Goal: Task Accomplishment & Management: Use online tool/utility

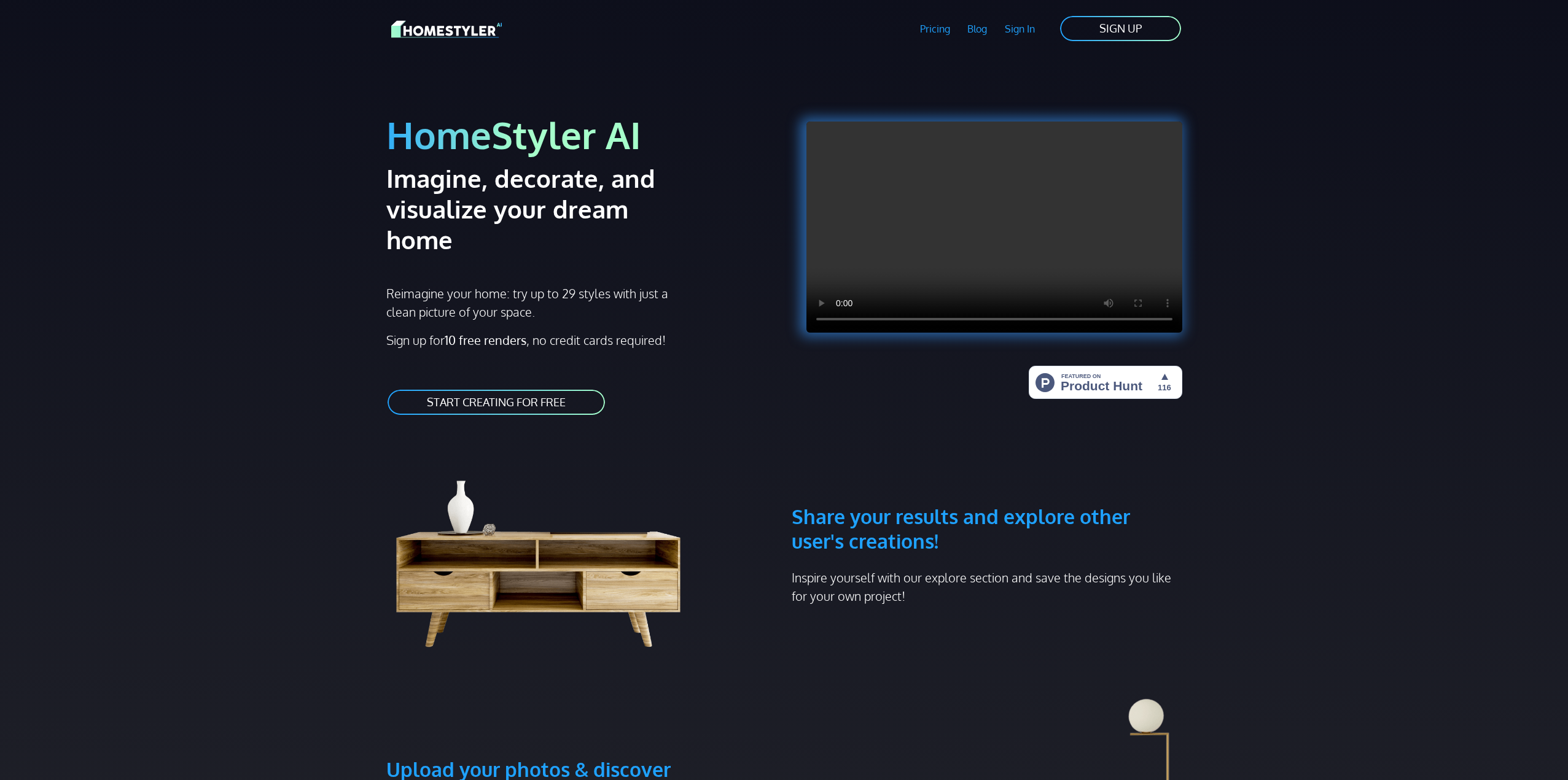
click at [936, 30] on link "Pricing" at bounding box center [934, 28] width 48 height 28
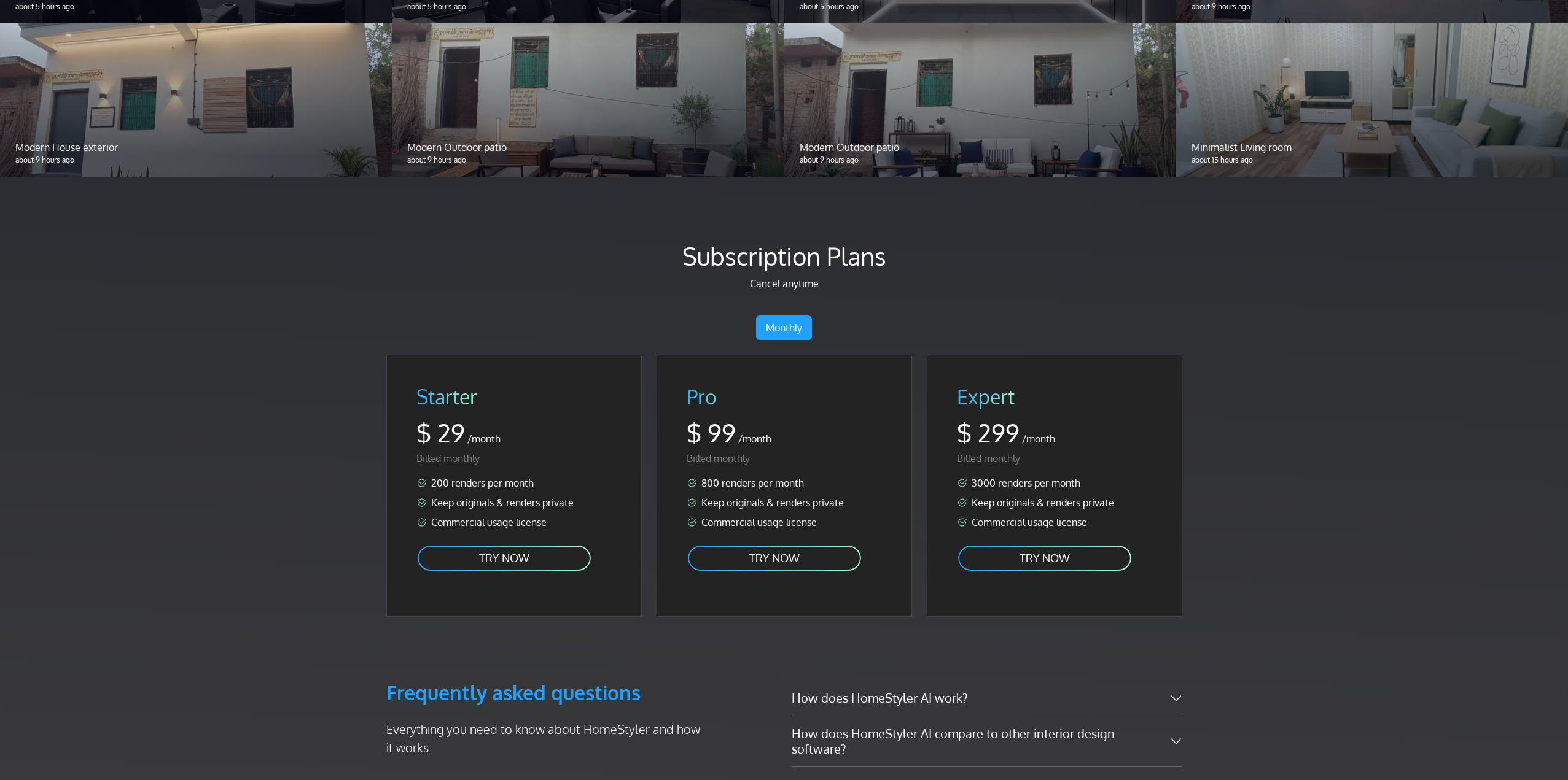
scroll to position [1366, 0]
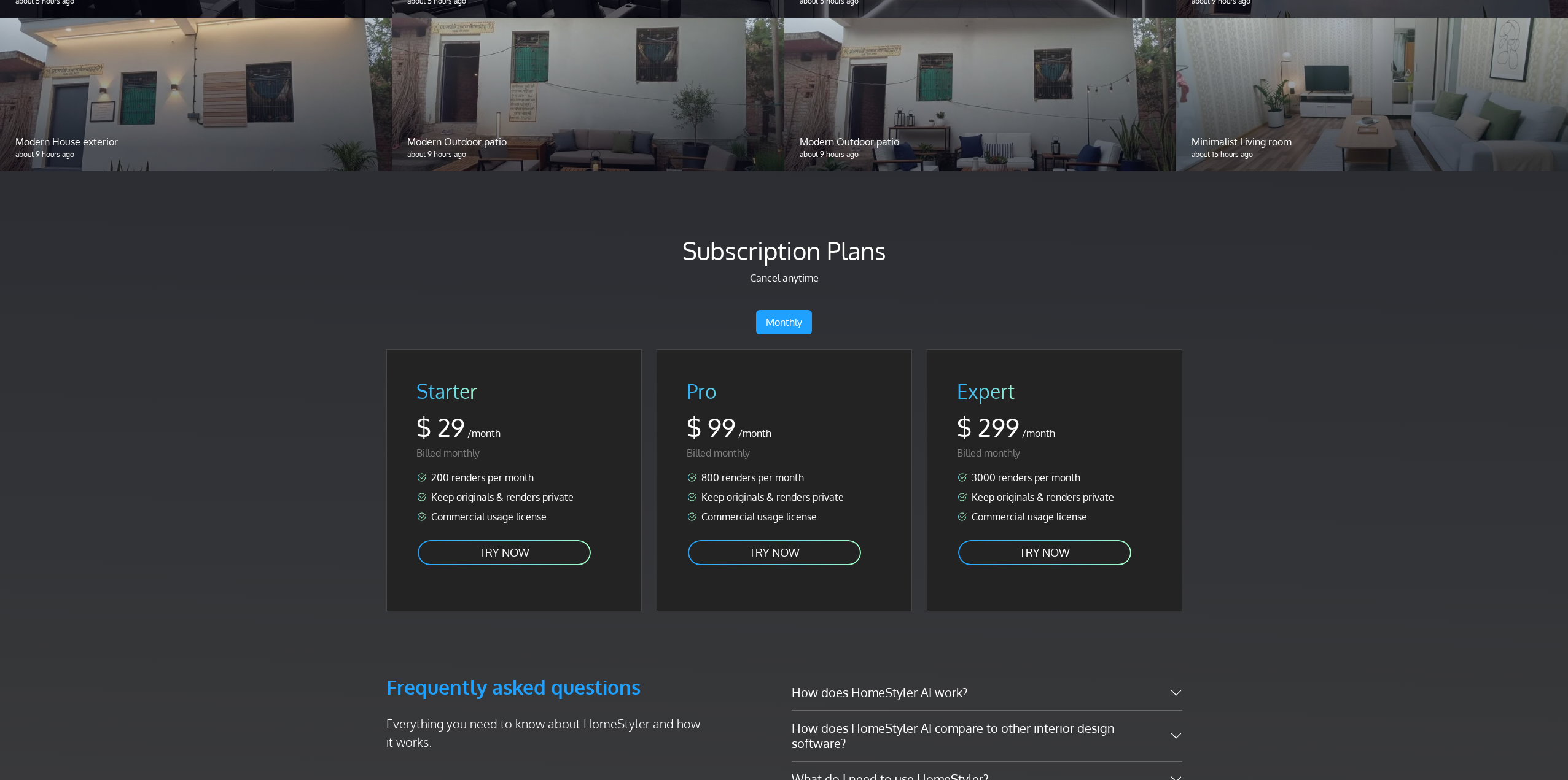
click at [537, 539] on link "TRY NOW" at bounding box center [504, 552] width 175 height 27
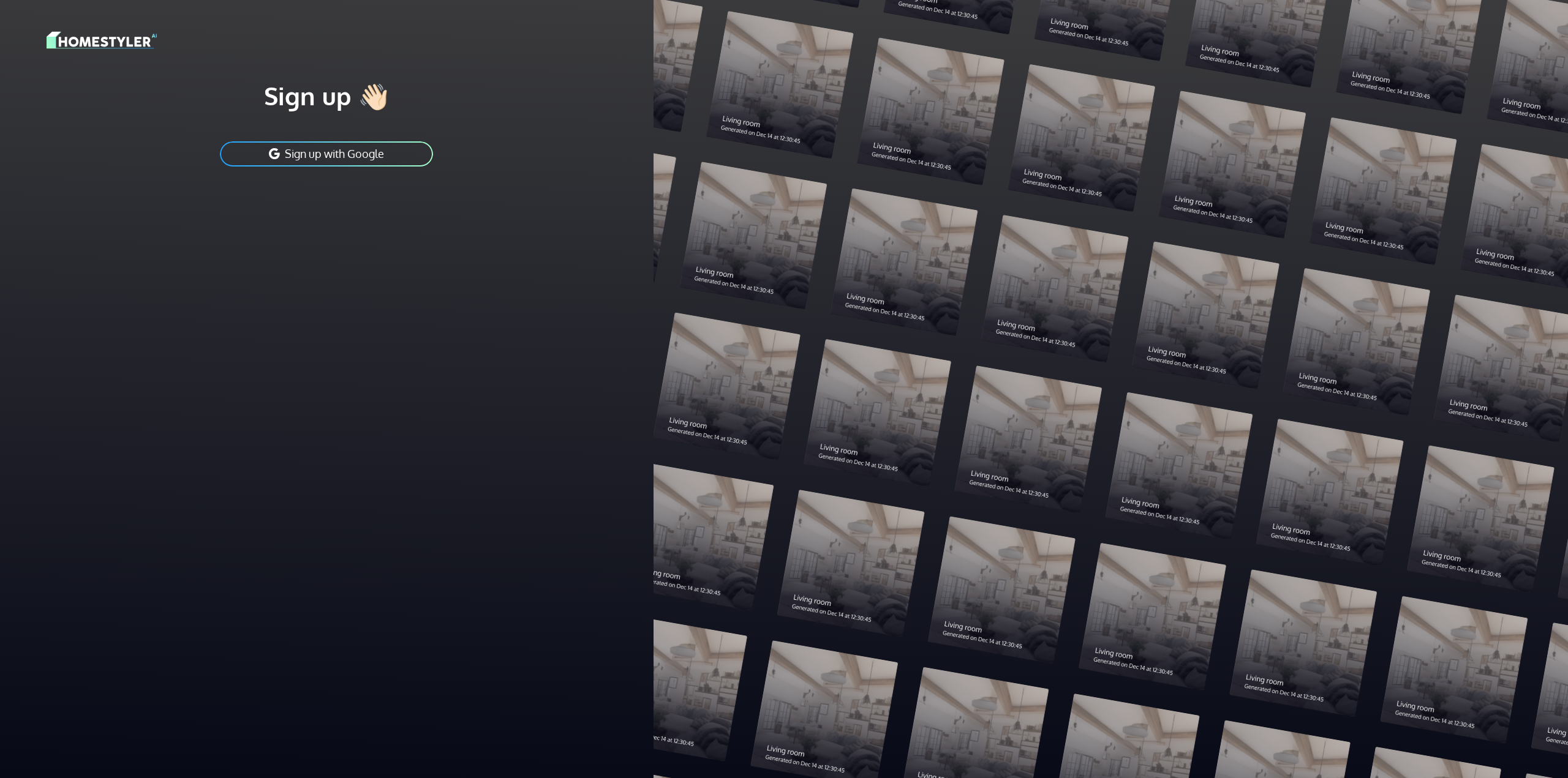
click at [316, 156] on button "Sign up with Google" at bounding box center [326, 154] width 216 height 27
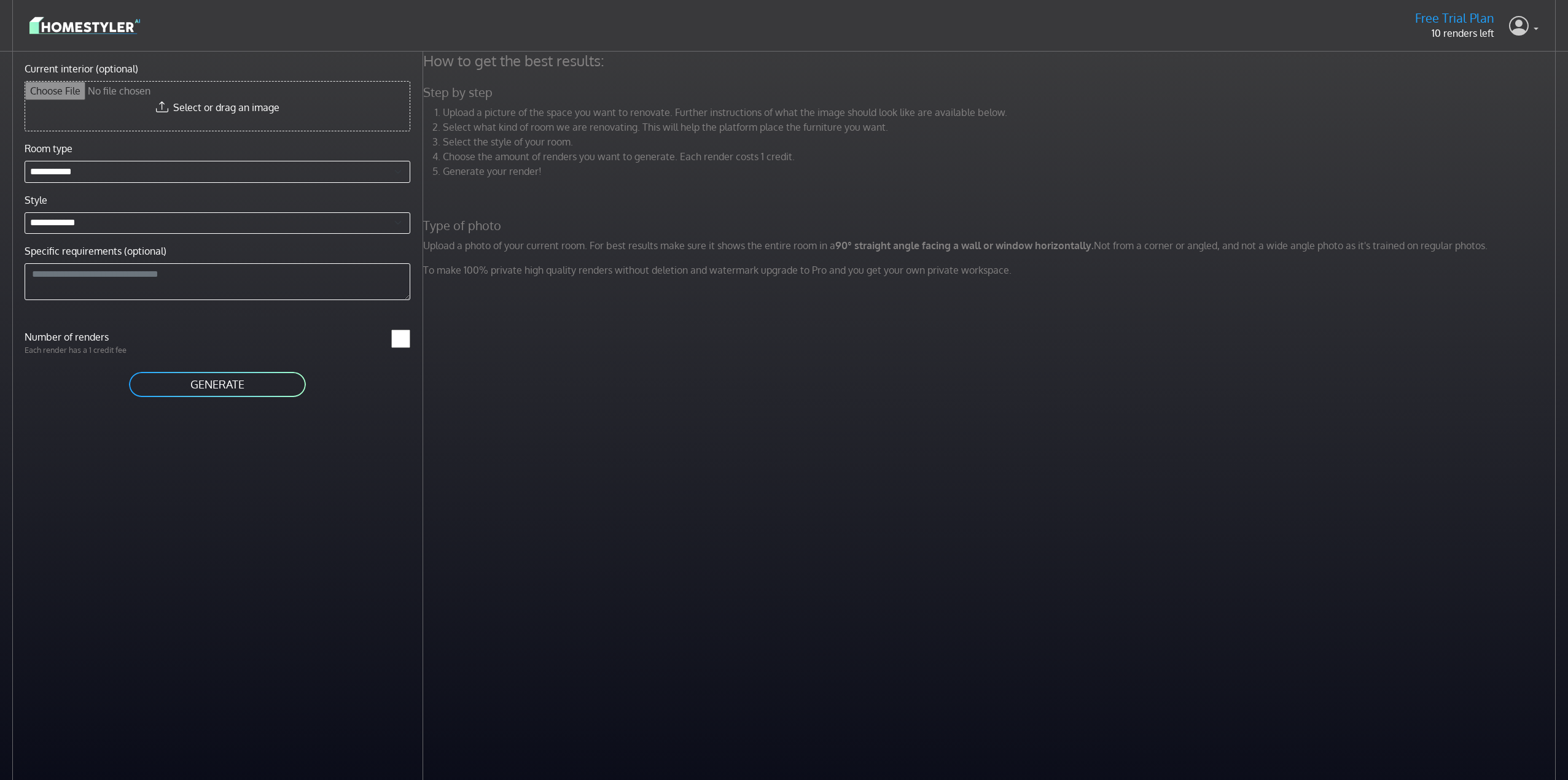
click at [1520, 24] on icon at bounding box center [1519, 25] width 20 height 25
click at [544, 474] on div "How to get the best results: Step by step Upload a picture of the space you wan…" at bounding box center [995, 442] width 1145 height 780
click at [219, 114] on input "Current interior (optional)" at bounding box center [217, 106] width 384 height 49
click at [199, 115] on input "Current interior (optional)" at bounding box center [217, 106] width 384 height 49
type input "**********"
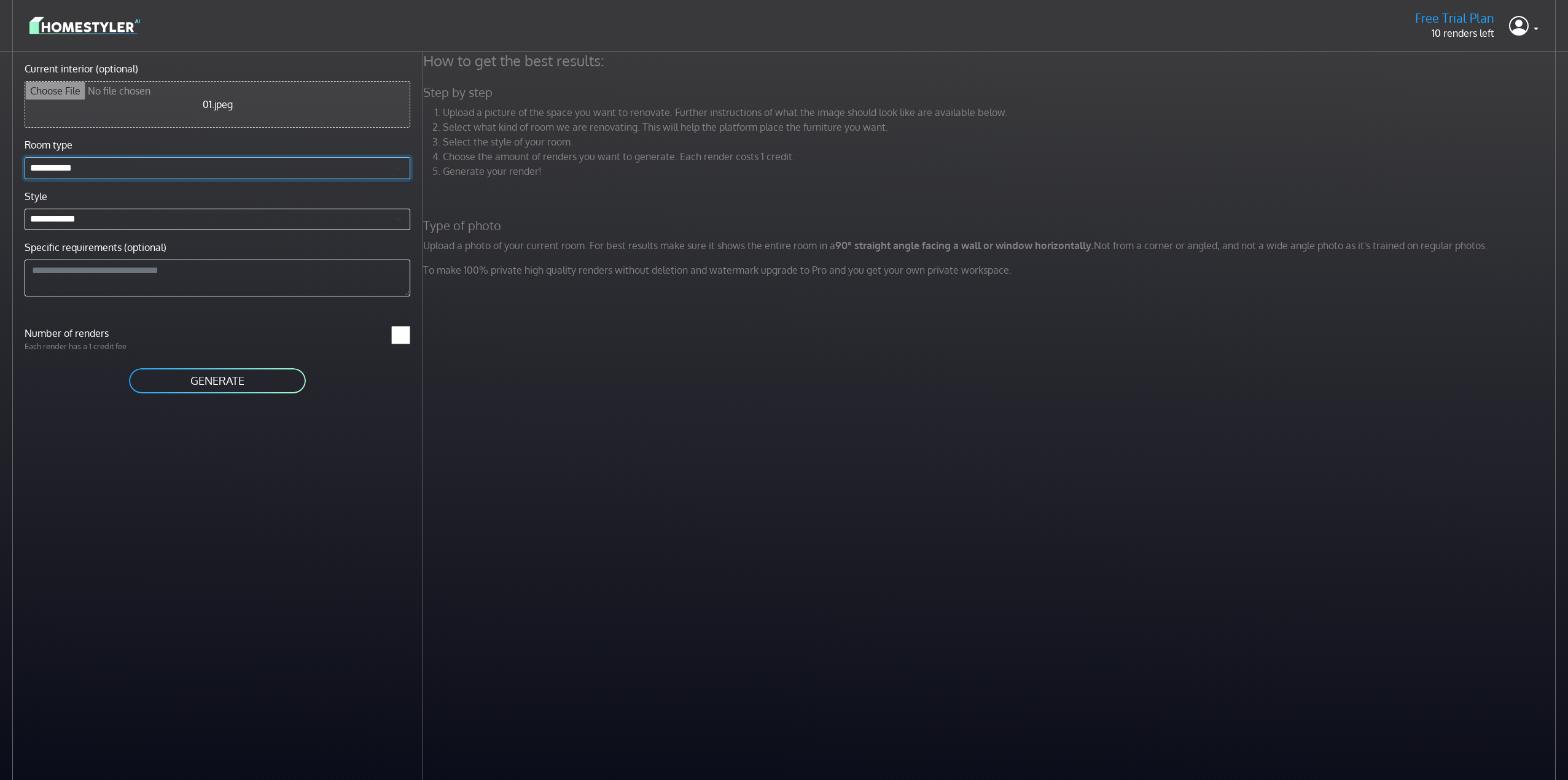
click at [122, 171] on select "**********" at bounding box center [217, 168] width 386 height 22
click at [205, 388] on button "GENERATE" at bounding box center [217, 381] width 179 height 27
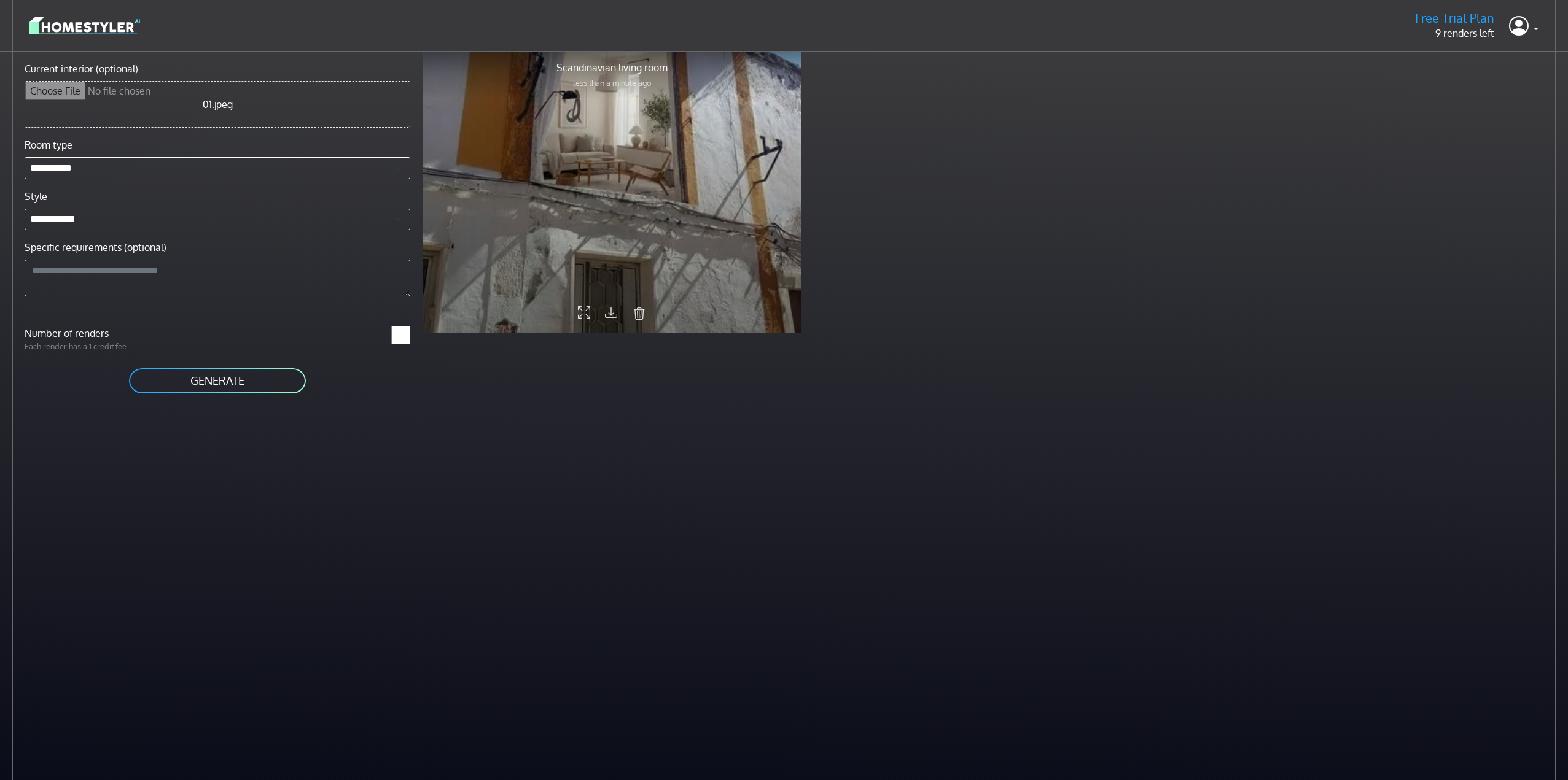
click at [575, 159] on div at bounding box center [612, 191] width 378 height 283
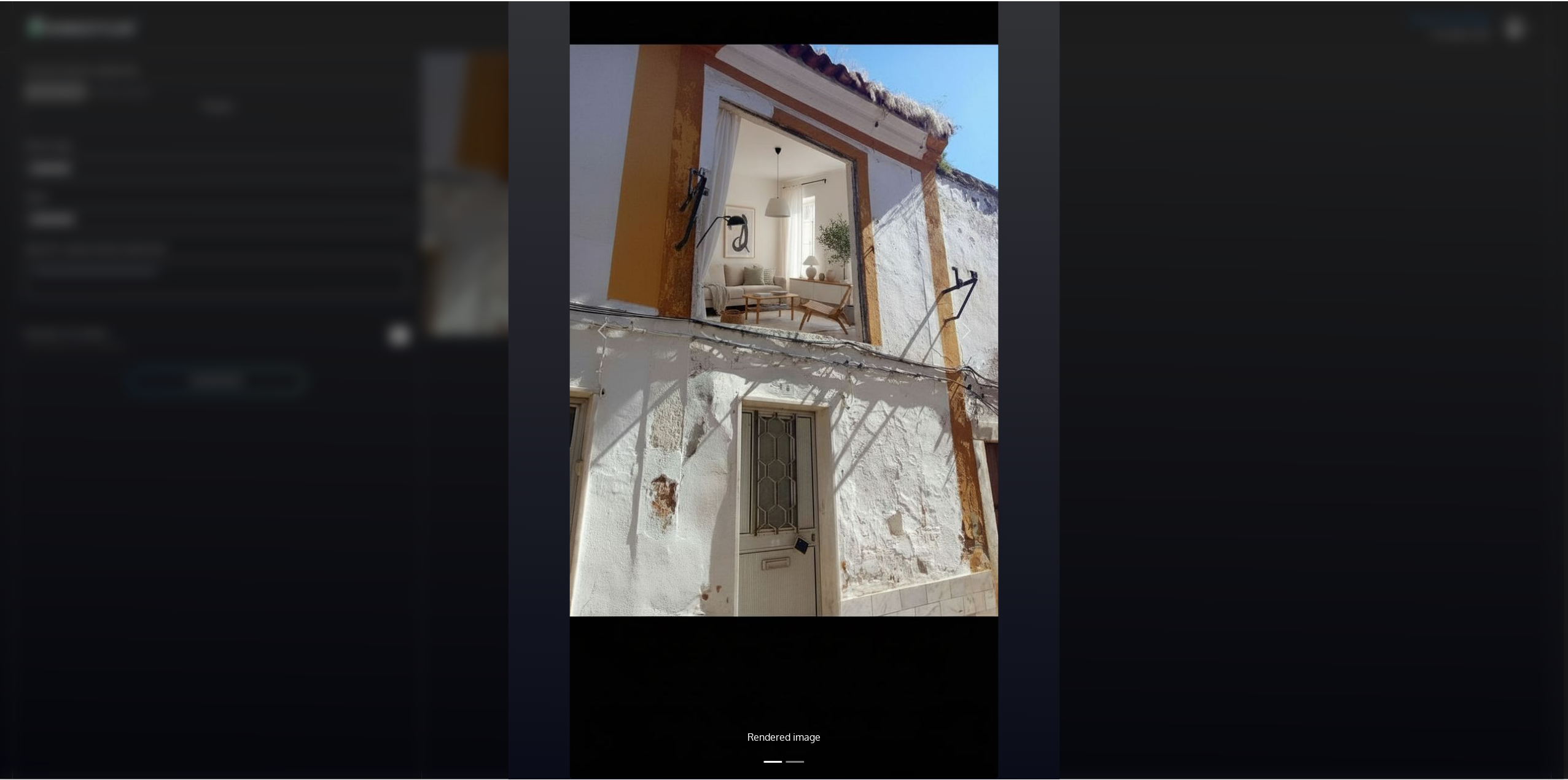
scroll to position [259, 0]
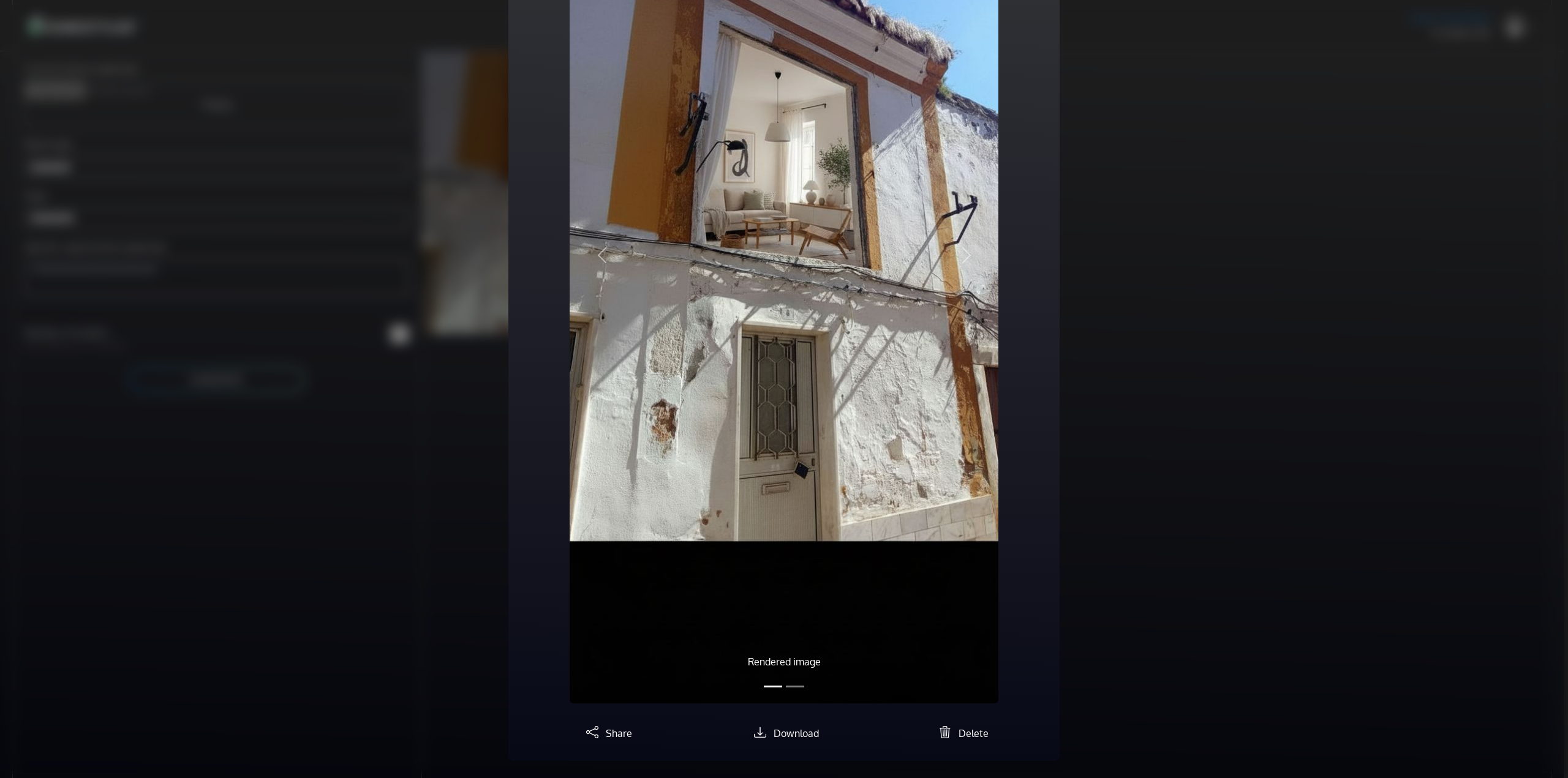
click at [1202, 219] on div "Scandinavian Living room Rendered image Original image Previous Next Share Down…" at bounding box center [784, 389] width 1568 height 778
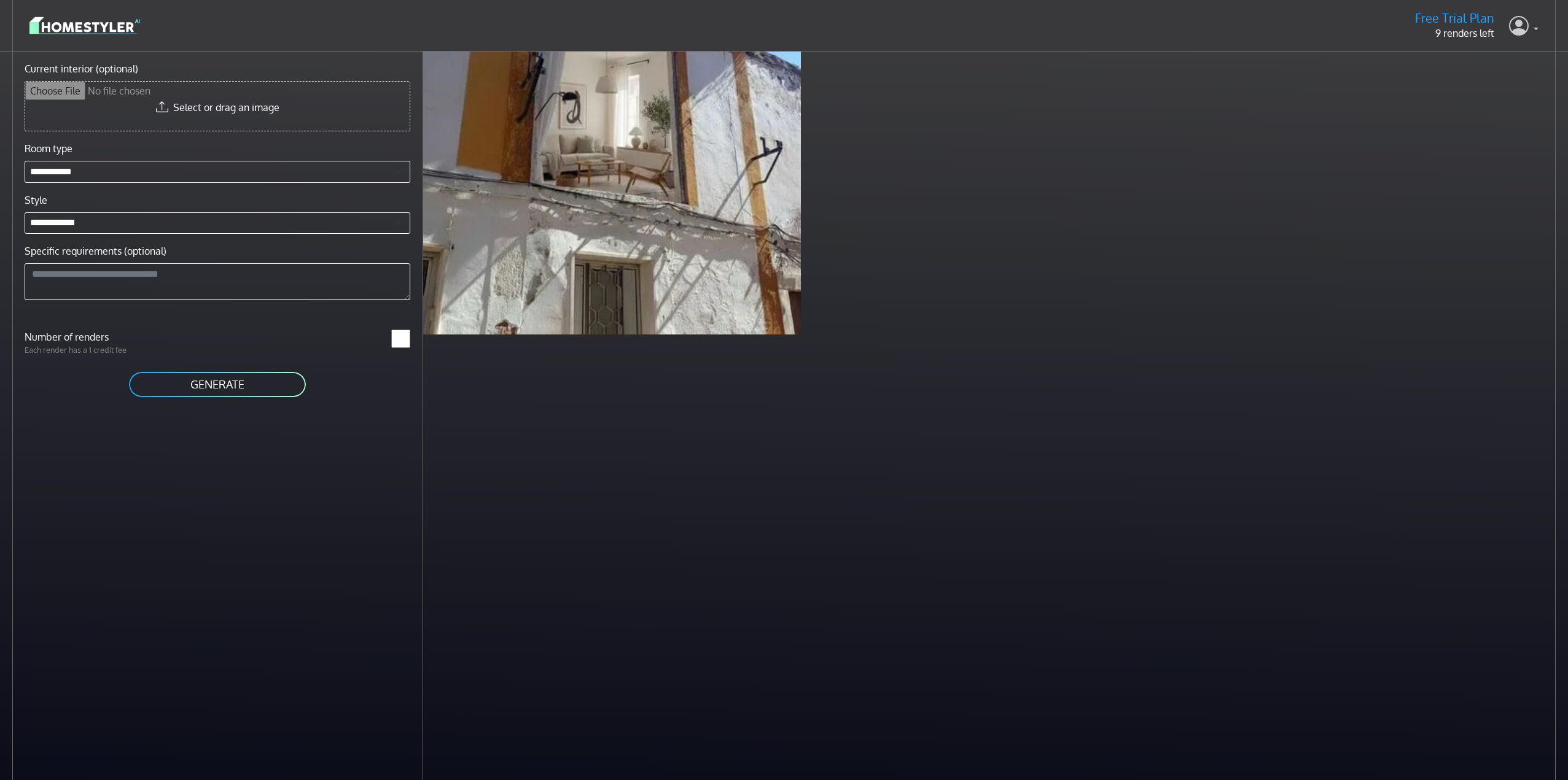
click at [1516, 30] on icon at bounding box center [1519, 25] width 20 height 25
click at [1476, 87] on button "Sign out" at bounding box center [1489, 87] width 97 height 20
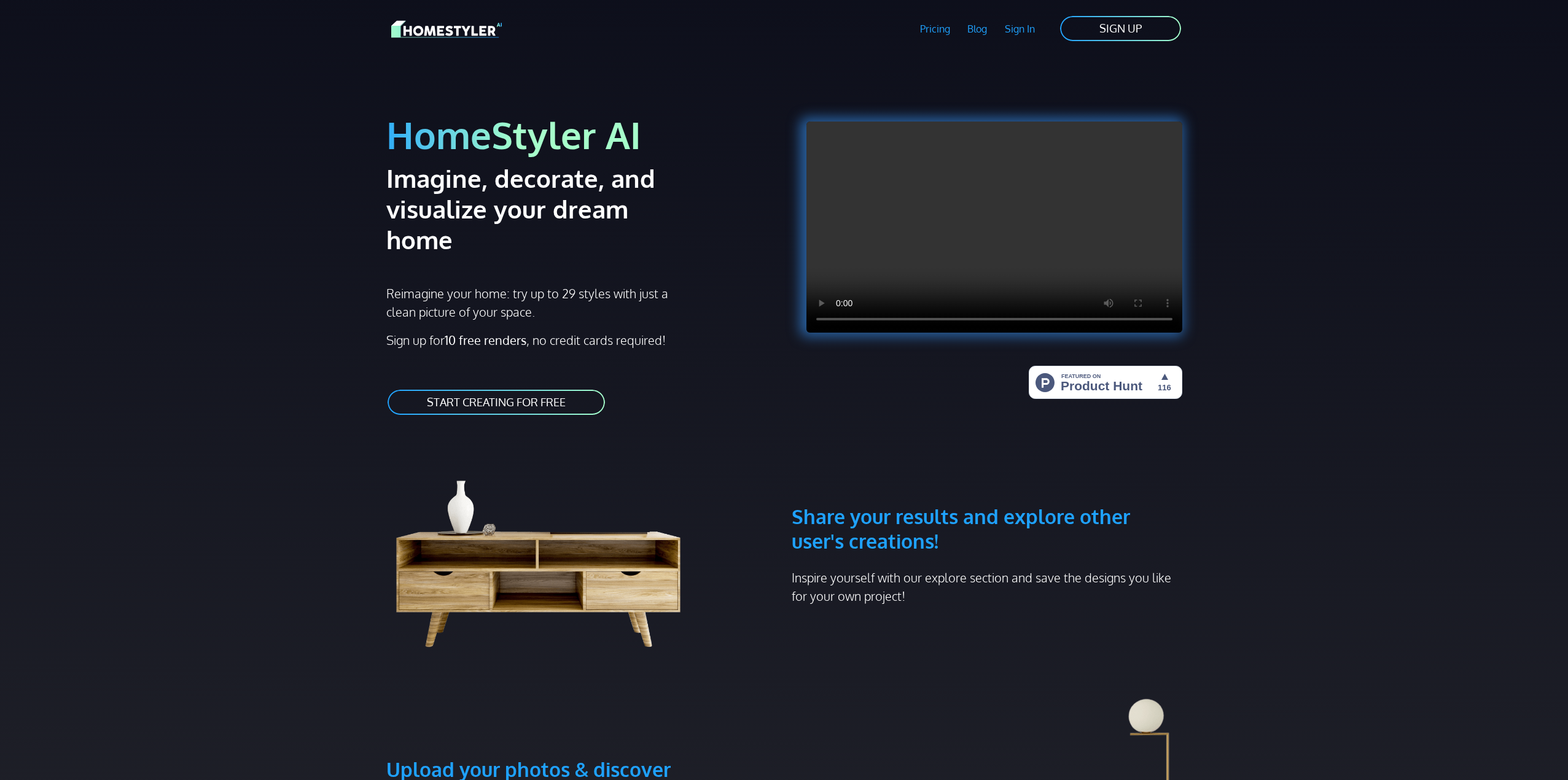
click at [1022, 30] on link "Sign In" at bounding box center [1019, 28] width 48 height 28
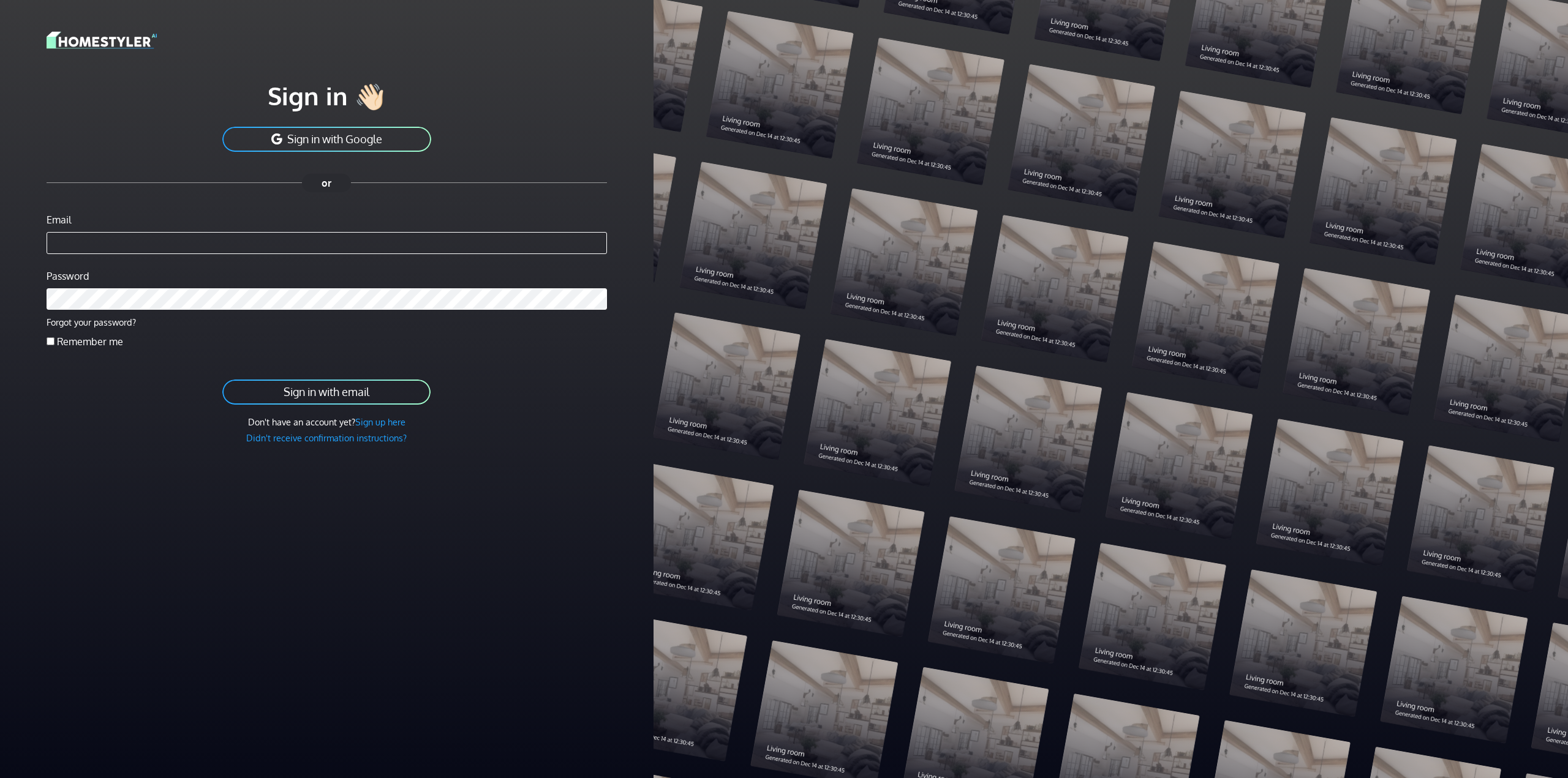
click at [489, 476] on div "Sign in 👋🏻 Sign in with Google Email Password Forgot your password? Remember me…" at bounding box center [327, 249] width 639 height 499
click at [374, 424] on link "Sign up here" at bounding box center [380, 422] width 50 height 11
click at [126, 448] on div "Sign in 👋🏻 Sign in with Google Email Password Forgot your password? Remember me…" at bounding box center [327, 249] width 639 height 499
click at [114, 243] on input "Email" at bounding box center [326, 243] width 560 height 22
drag, startPoint x: 155, startPoint y: 367, endPoint x: 155, endPoint y: 361, distance: 6.0
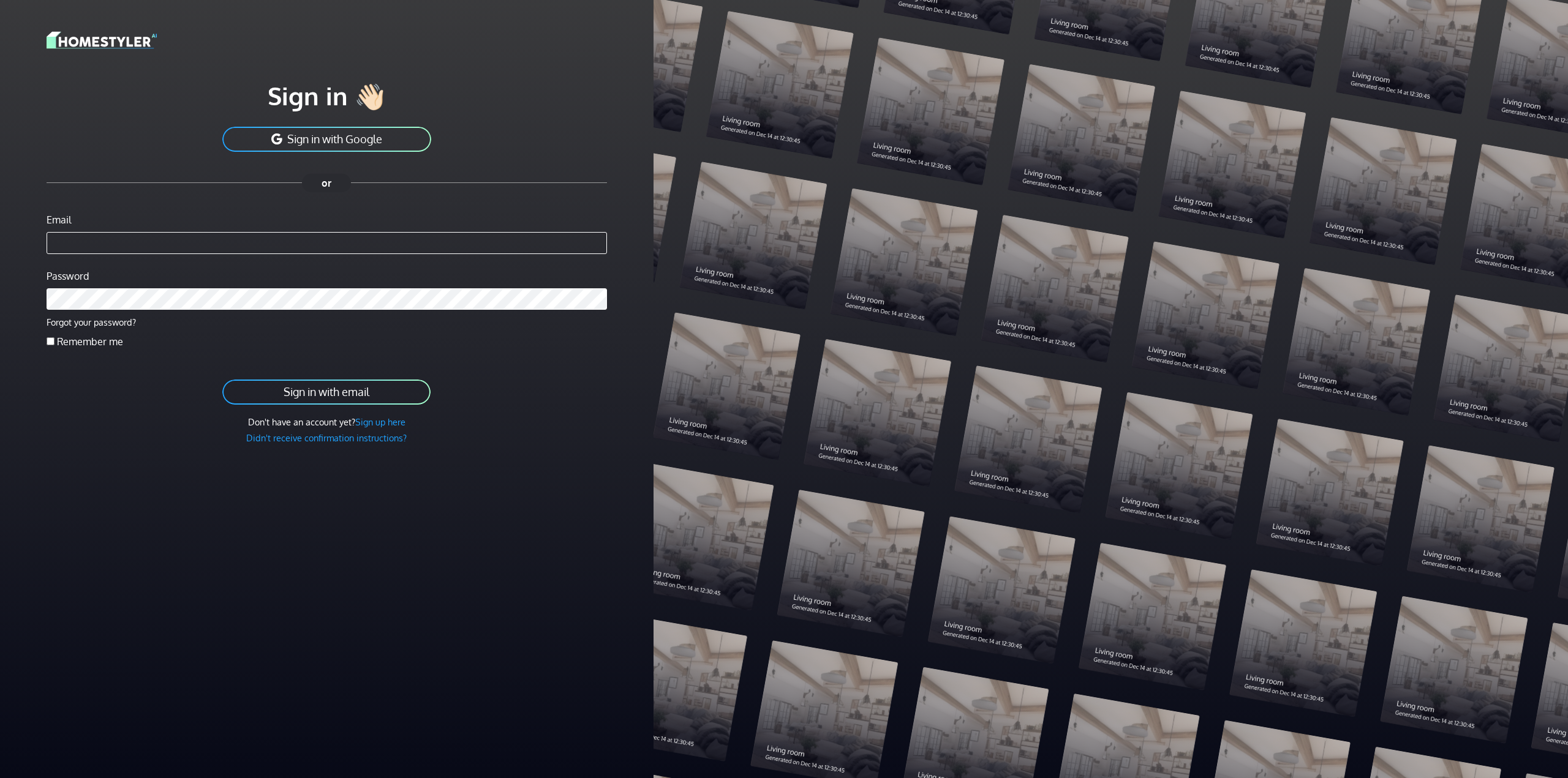
click at [154, 367] on form "Email Password Forgot your password? Remember me Sign in with email Don't have …" at bounding box center [326, 328] width 560 height 232
click at [84, 232] on input "Email" at bounding box center [326, 243] width 560 height 22
drag, startPoint x: 73, startPoint y: 247, endPoint x: -3, endPoint y: 247, distance: 76.0
click at [0, 247] on html "**********" at bounding box center [784, 389] width 1568 height 778
type input "**********"
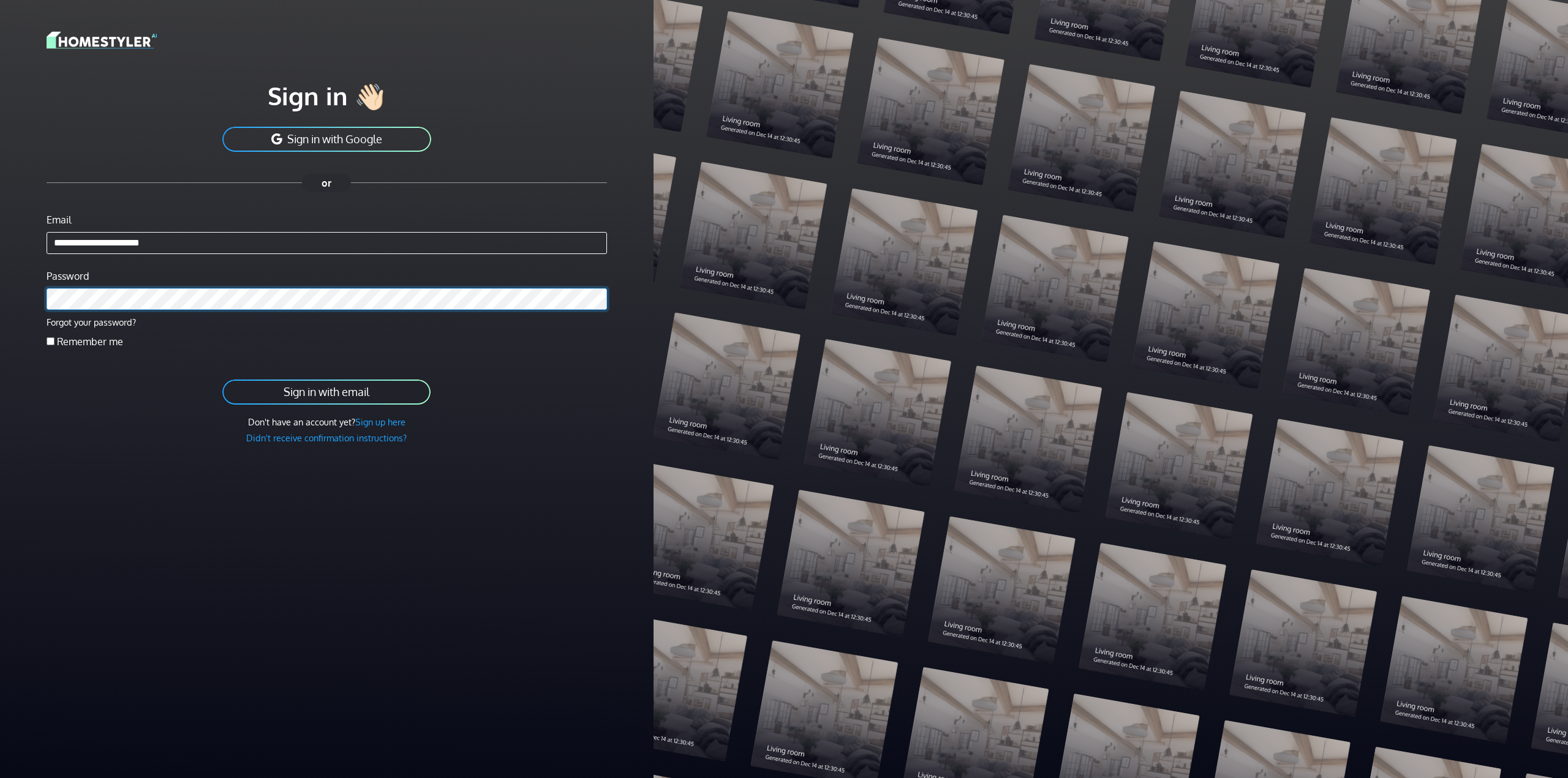
click at [221, 378] on button "Sign in with email" at bounding box center [326, 392] width 210 height 27
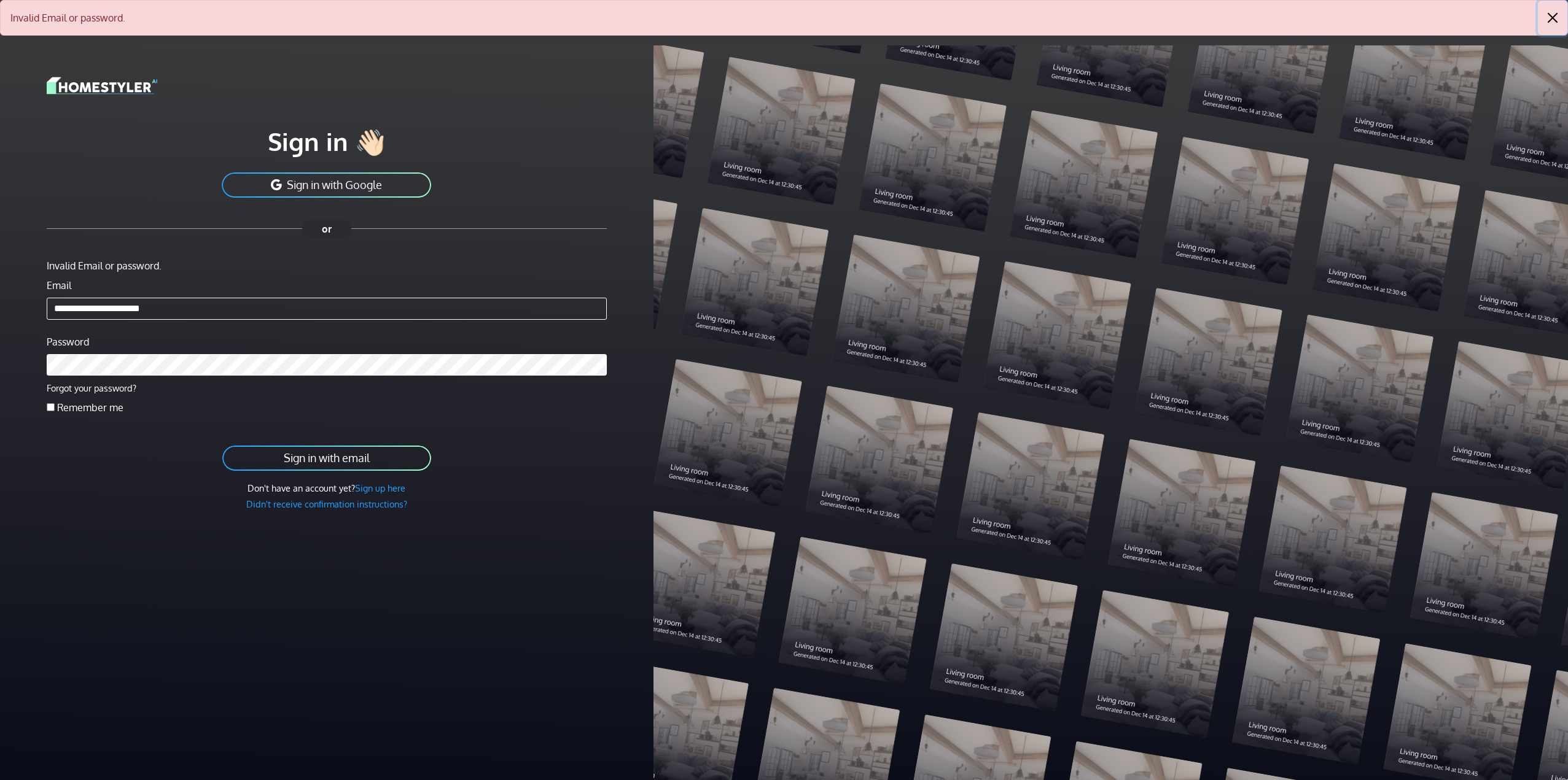
click at [1552, 17] on button "Close" at bounding box center [1552, 17] width 30 height 34
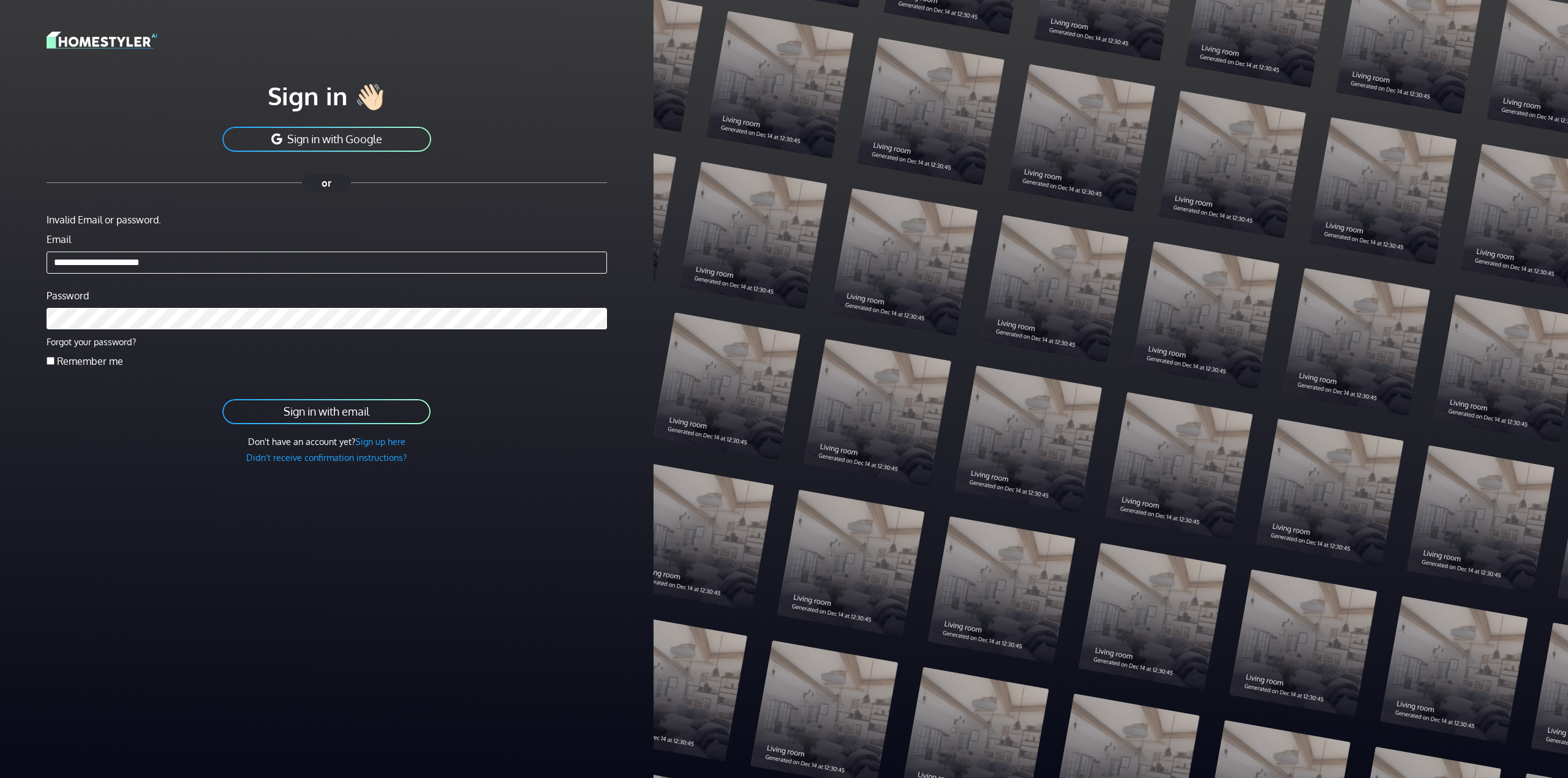
click at [386, 443] on link "Sign up here" at bounding box center [380, 441] width 50 height 11
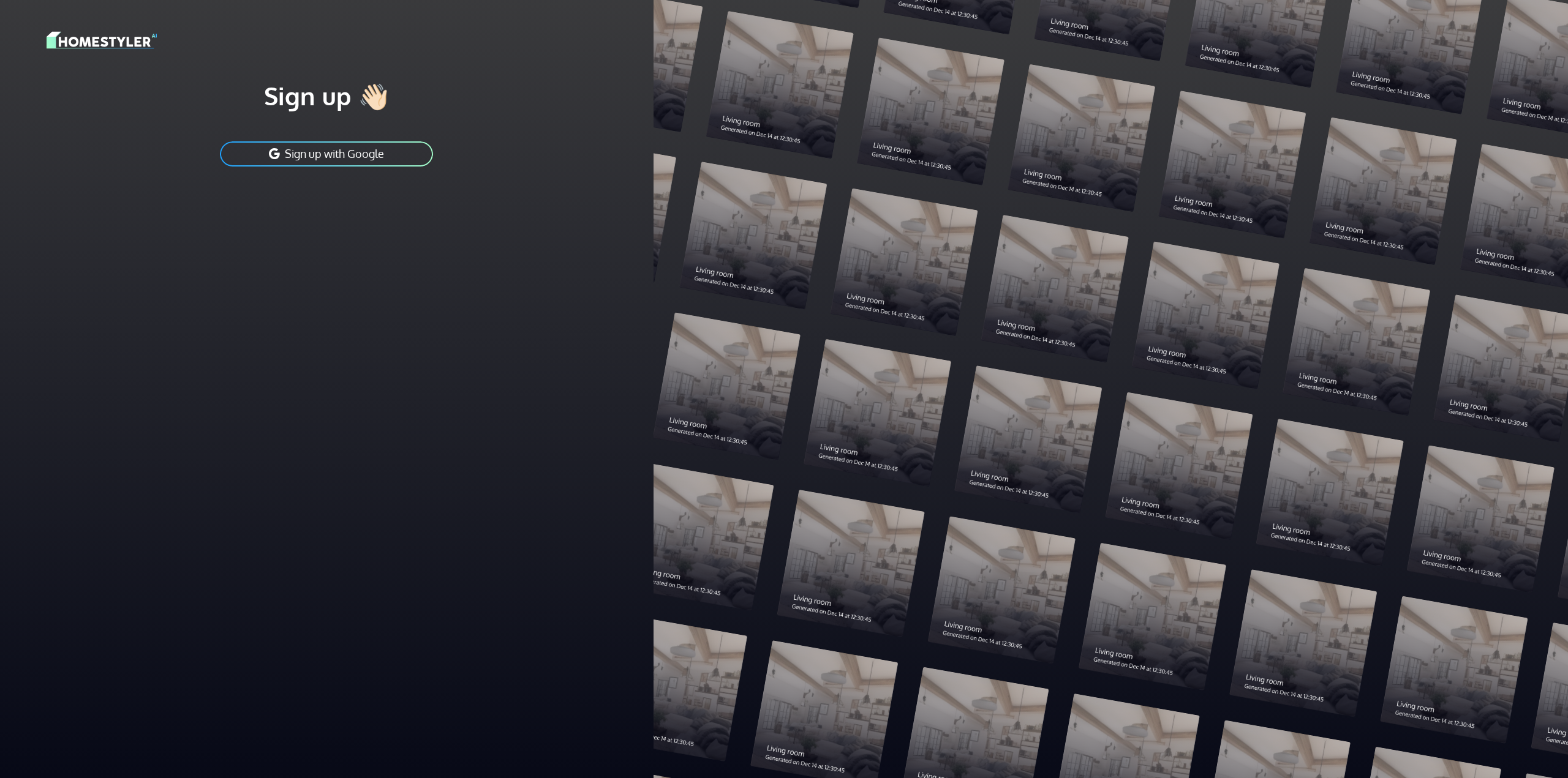
click at [369, 101] on h1 "Sign up 👋🏻" at bounding box center [326, 95] width 560 height 30
click at [139, 46] on img at bounding box center [101, 40] width 111 height 21
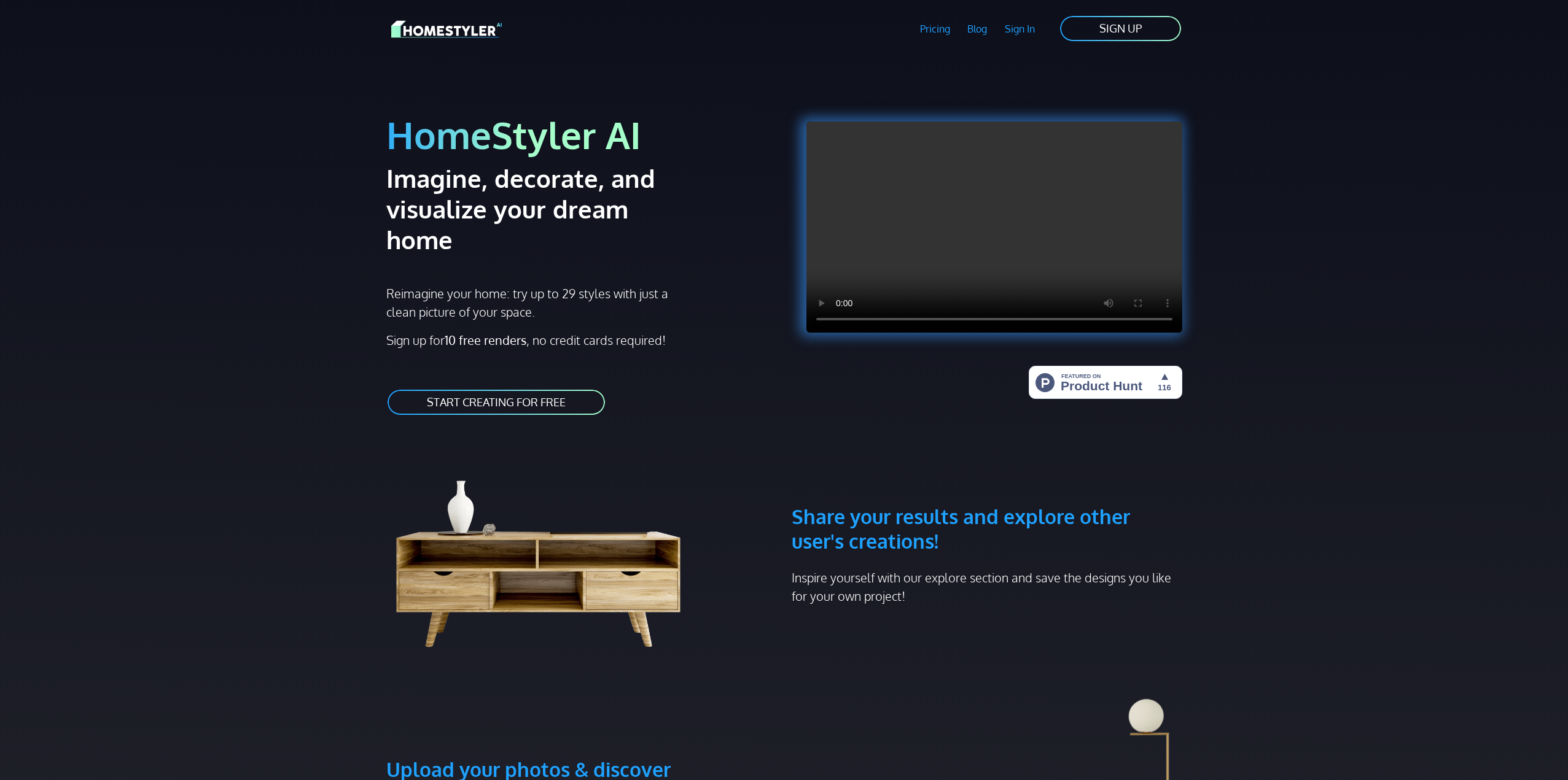
click at [1115, 395] on img at bounding box center [1105, 382] width 153 height 33
click at [1032, 29] on link "Sign In" at bounding box center [1019, 28] width 48 height 28
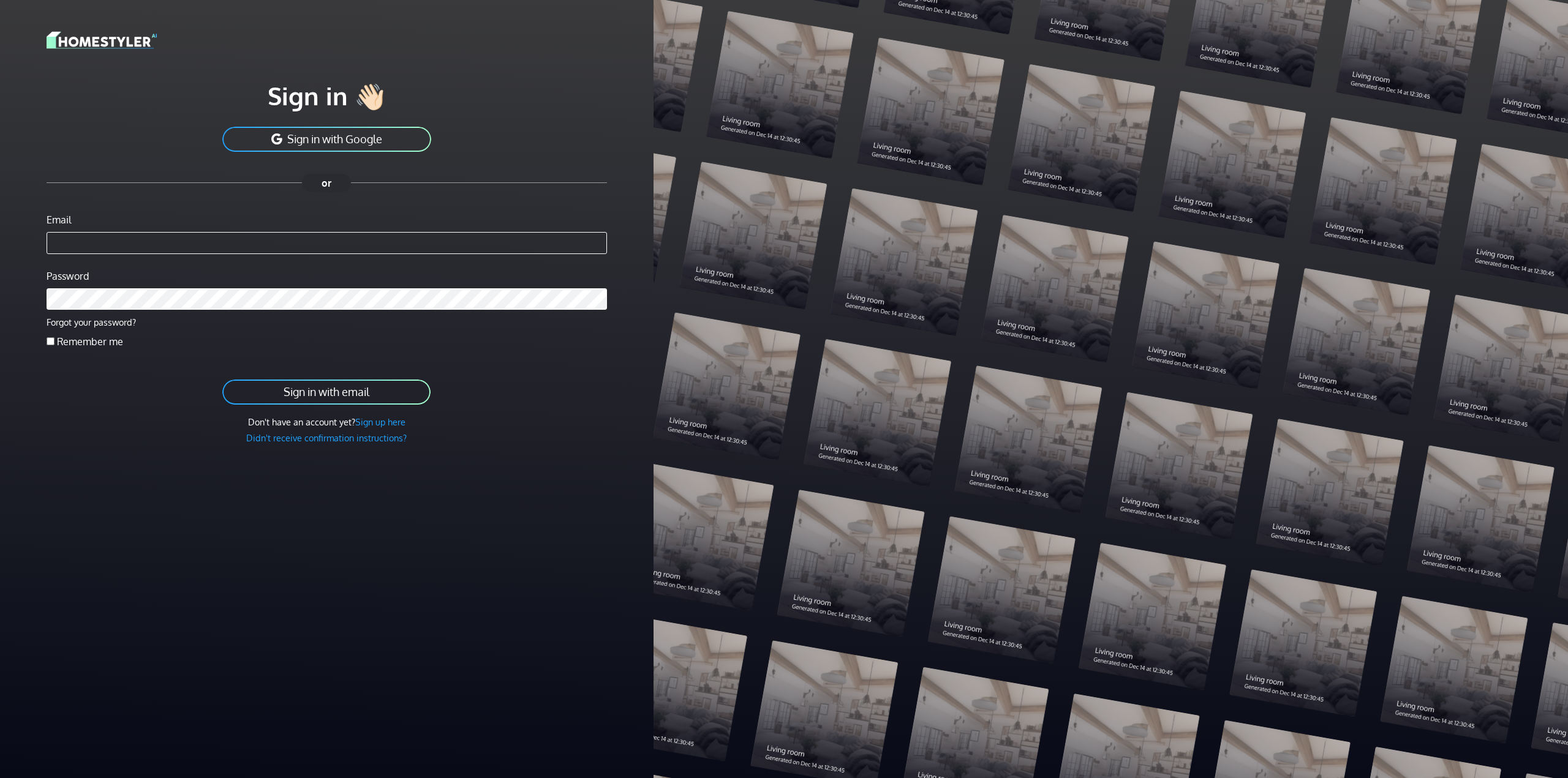
click at [377, 427] on link "Sign up here" at bounding box center [380, 422] width 50 height 11
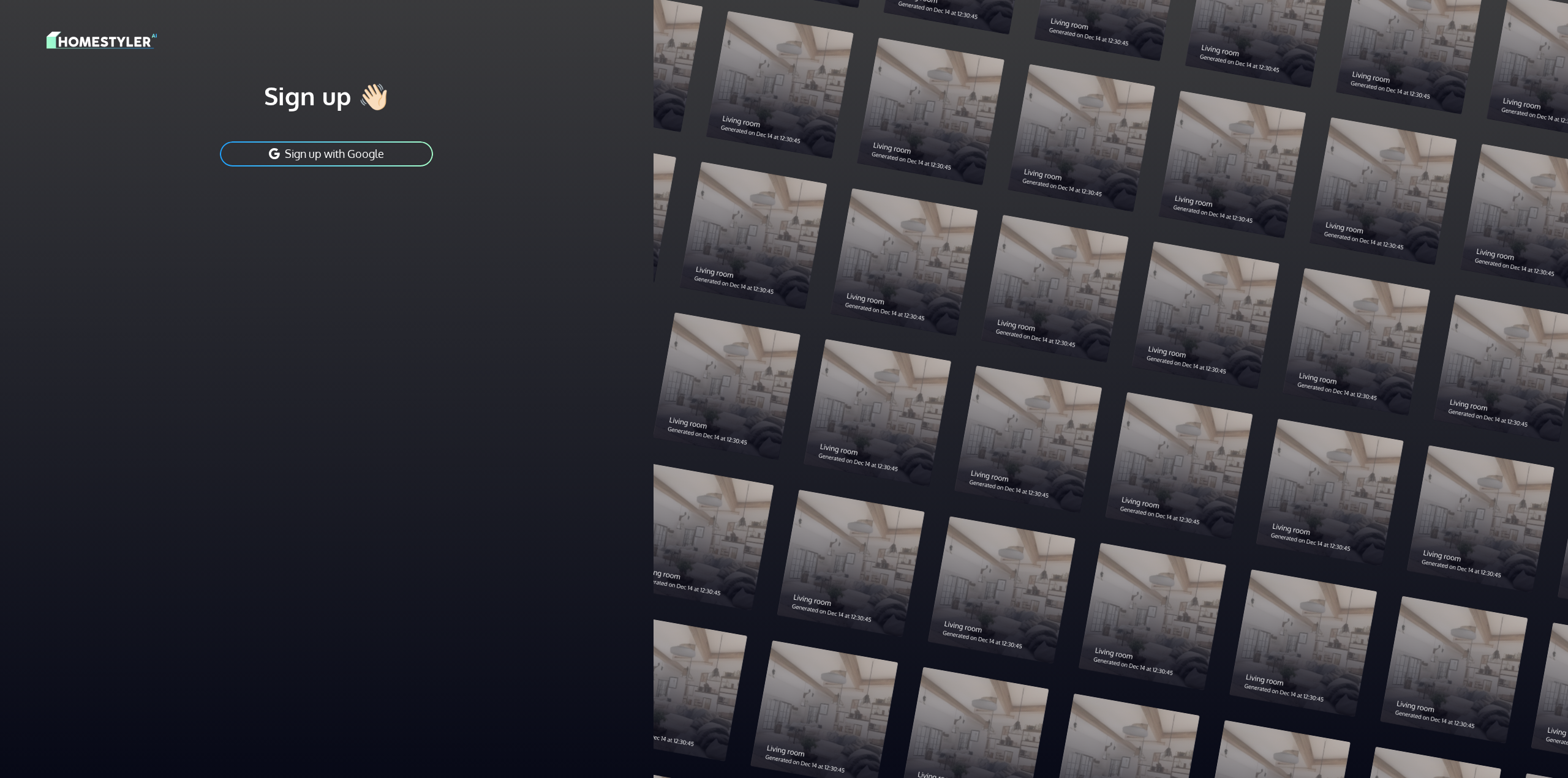
click at [348, 159] on button "Sign up with Google" at bounding box center [326, 154] width 216 height 27
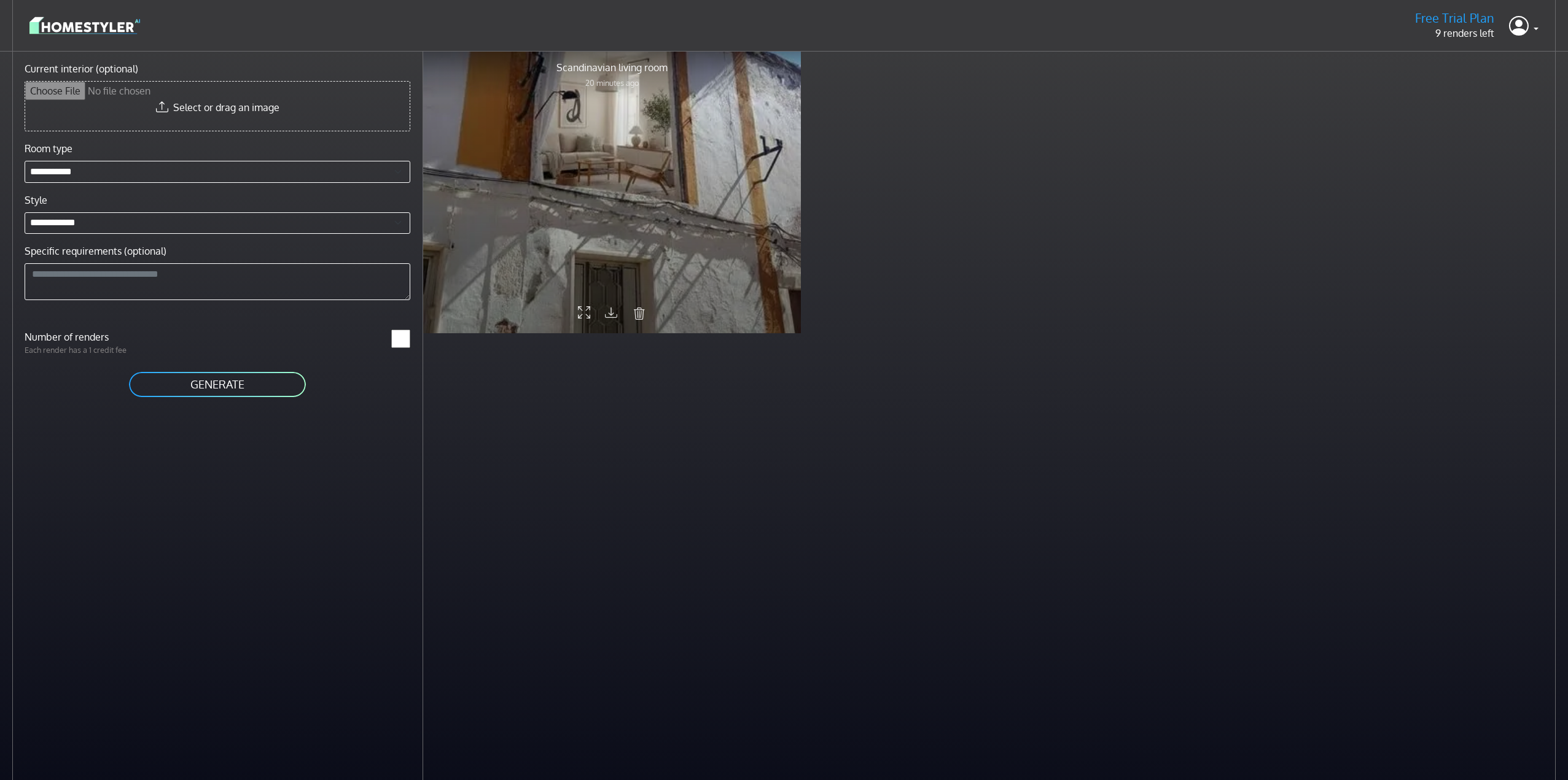
click at [675, 212] on div at bounding box center [612, 191] width 378 height 283
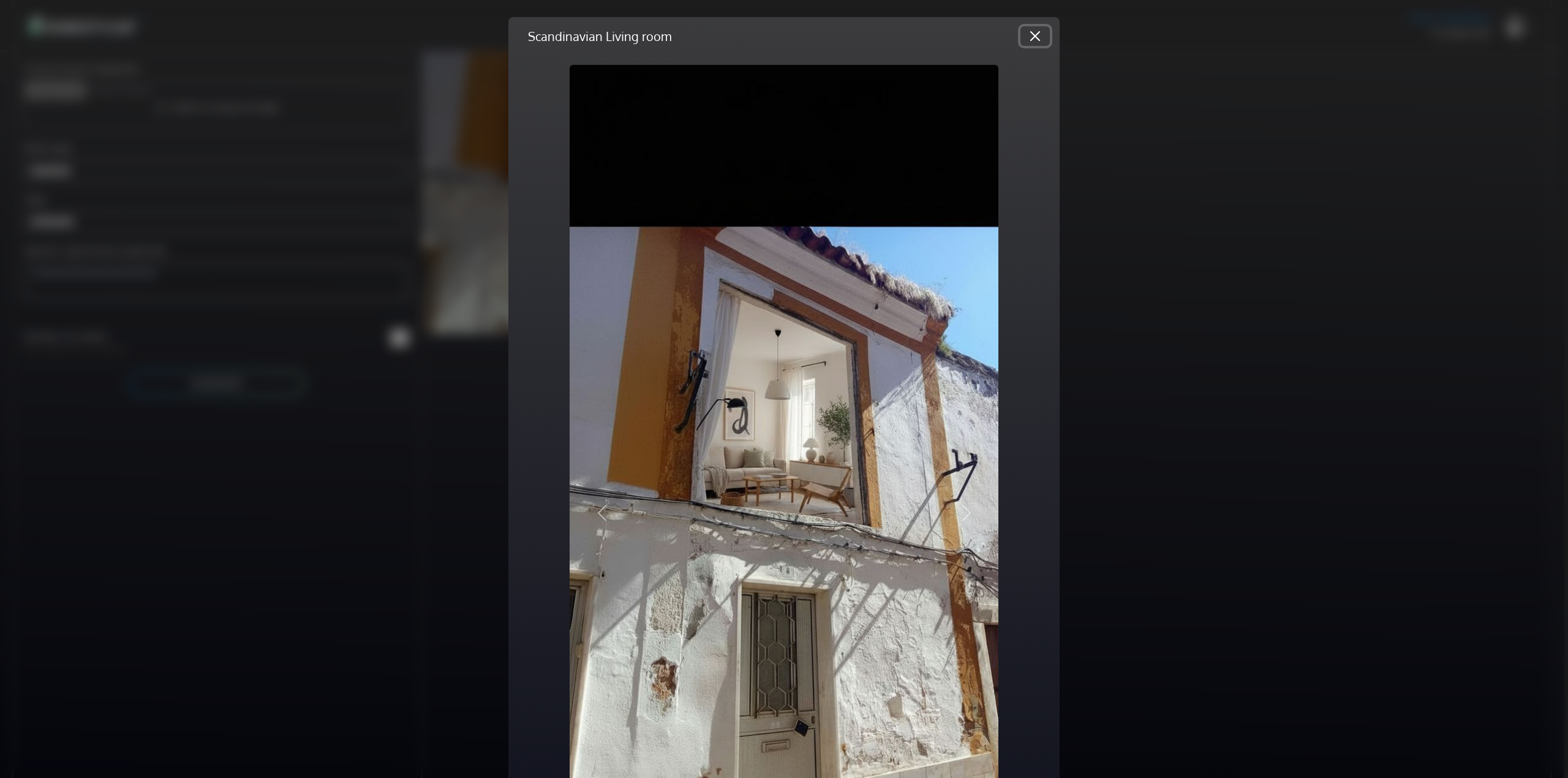
click at [1032, 39] on button "Close" at bounding box center [1035, 36] width 30 height 20
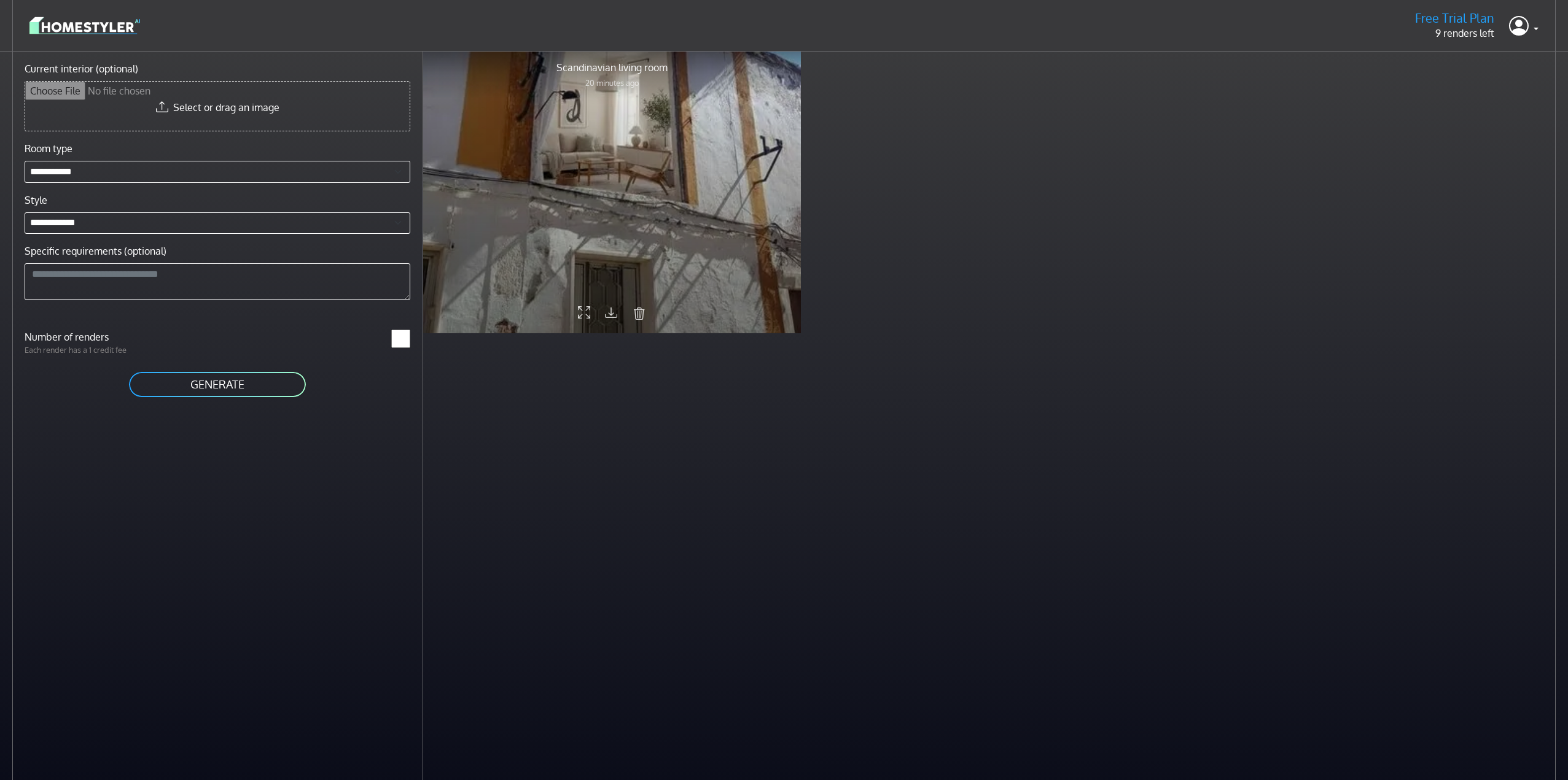
click at [638, 313] on icon "submit" at bounding box center [639, 313] width 12 height 16
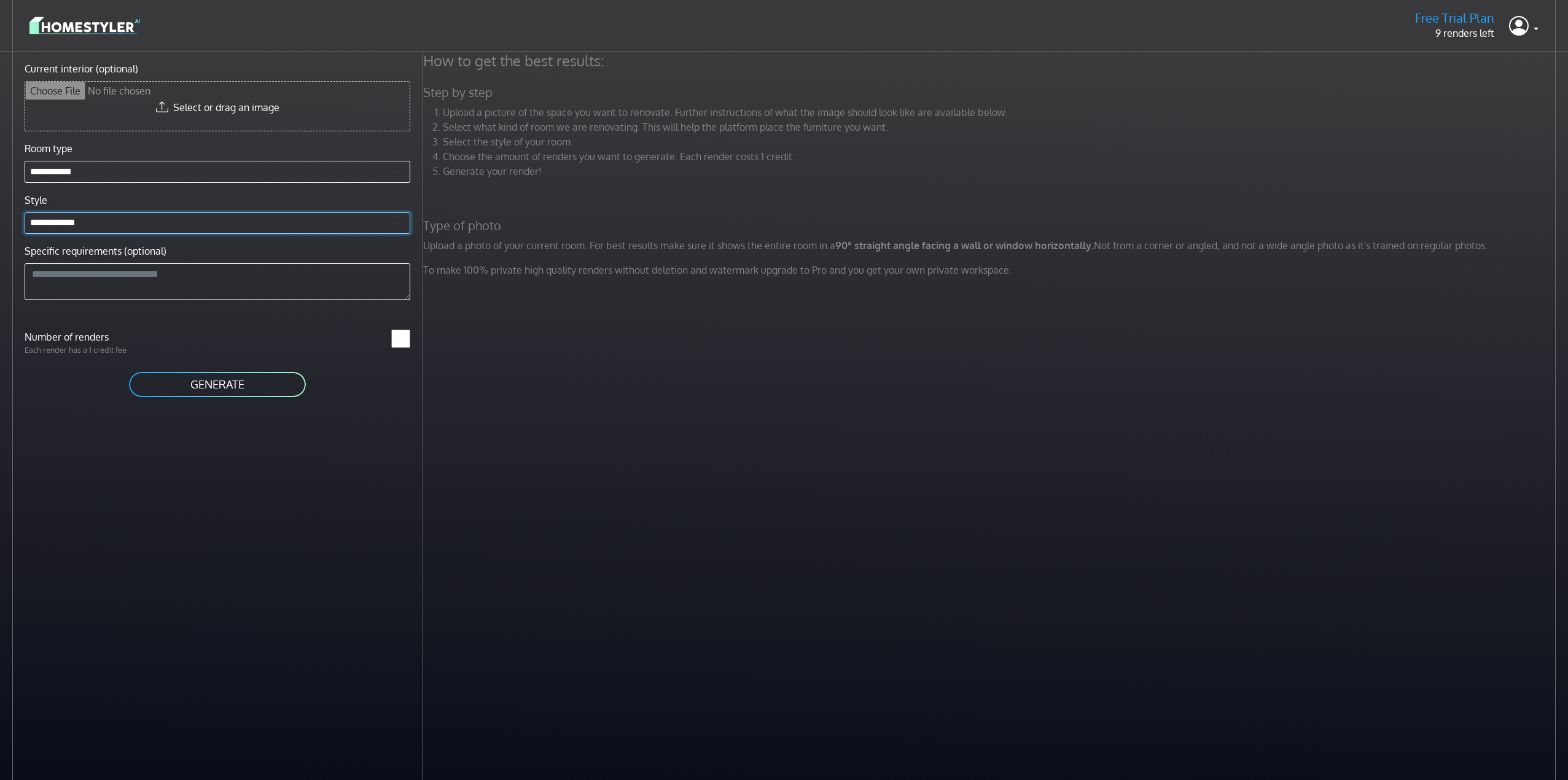
click at [80, 220] on select "**********" at bounding box center [217, 223] width 386 height 22
click at [1451, 35] on p "9 renders left" at bounding box center [1454, 33] width 79 height 14
click at [1528, 30] on icon at bounding box center [1519, 25] width 20 height 25
click at [201, 100] on input "Current interior (optional)" at bounding box center [217, 106] width 384 height 49
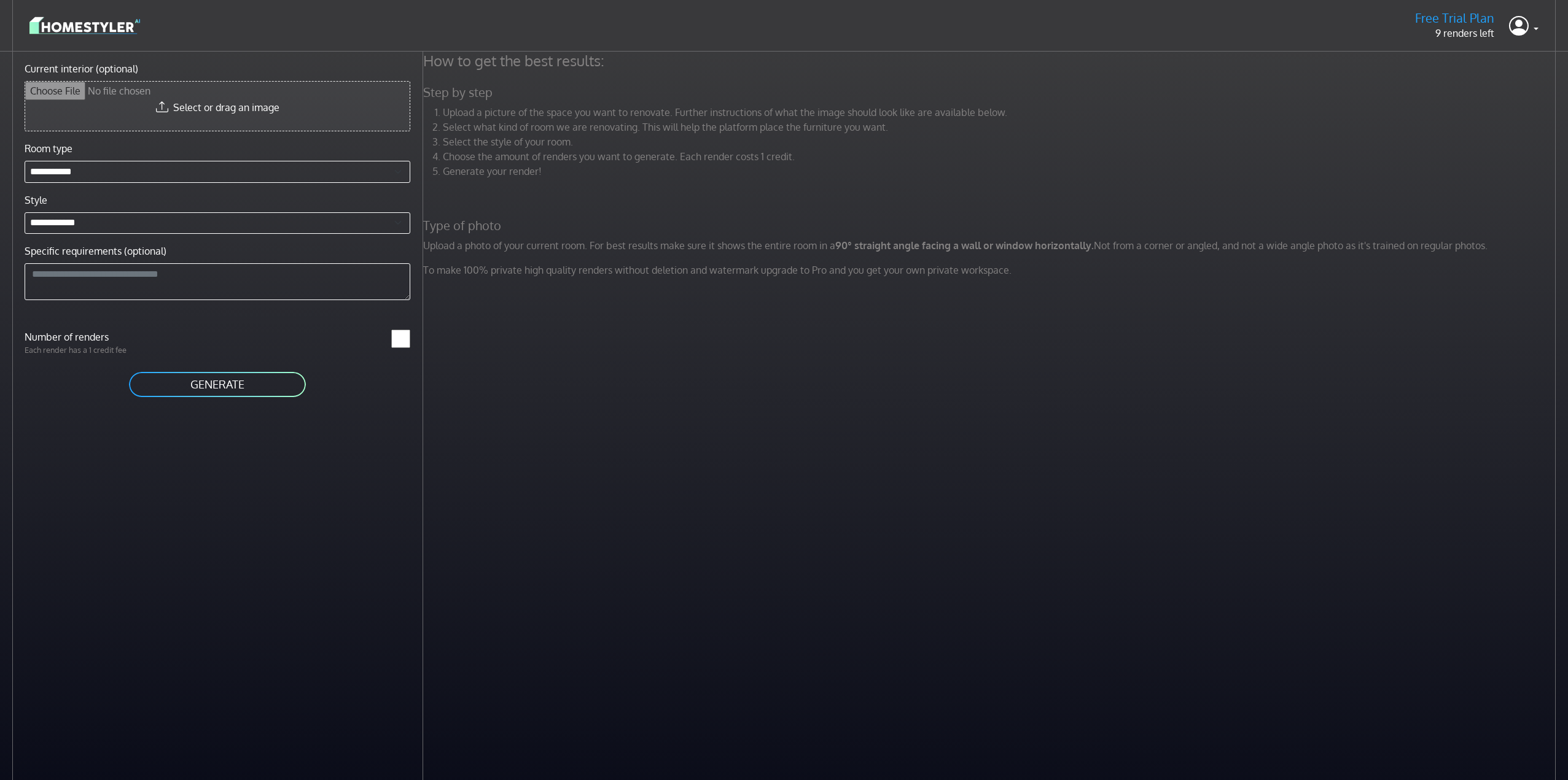
type input "**********"
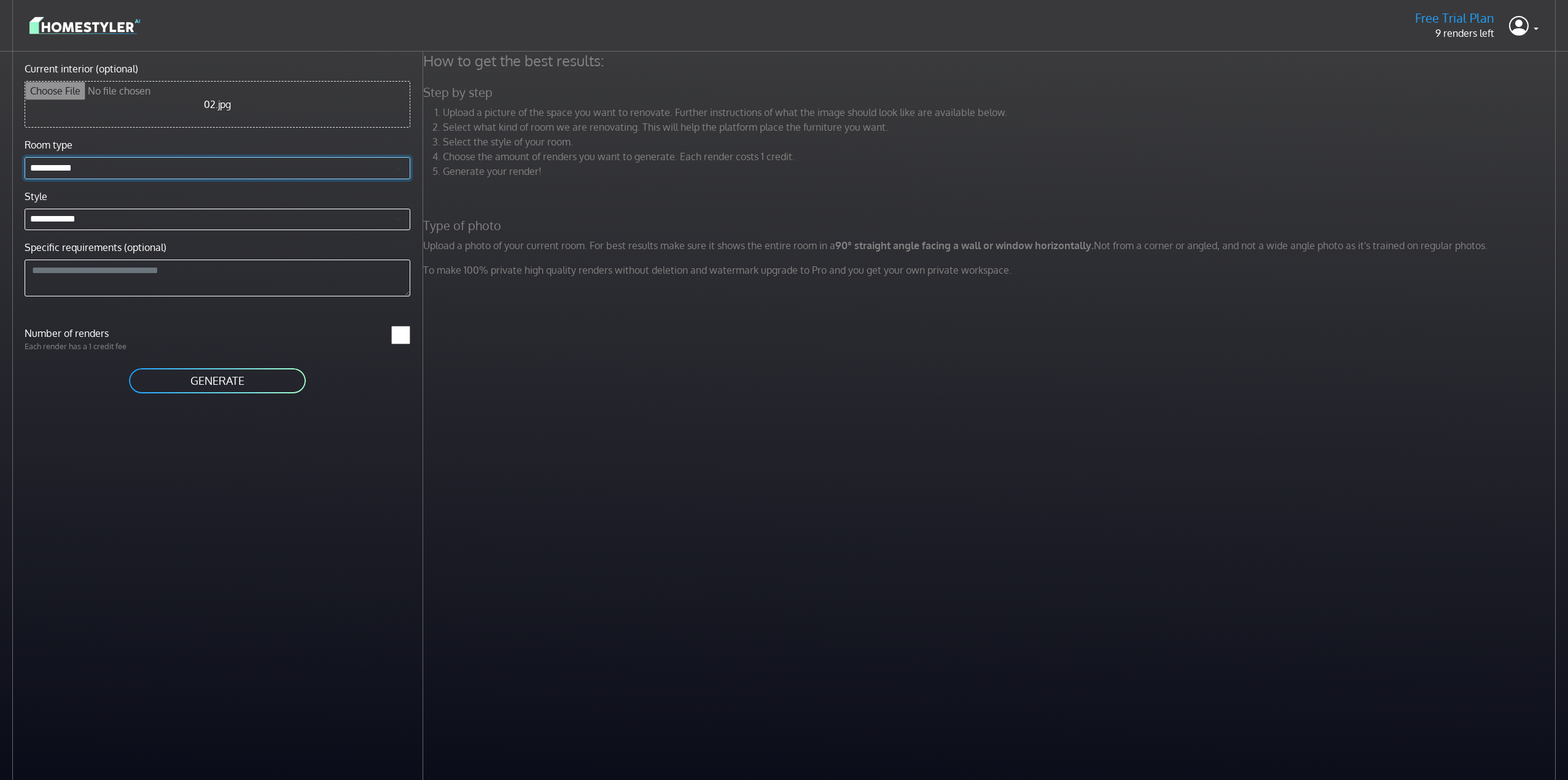
click at [114, 168] on select "**********" at bounding box center [217, 168] width 386 height 22
click at [114, 170] on select "**********" at bounding box center [217, 168] width 386 height 22
click at [71, 274] on textarea "Specific requirements (optional)" at bounding box center [217, 278] width 386 height 37
click at [77, 222] on select "**********" at bounding box center [217, 219] width 386 height 22
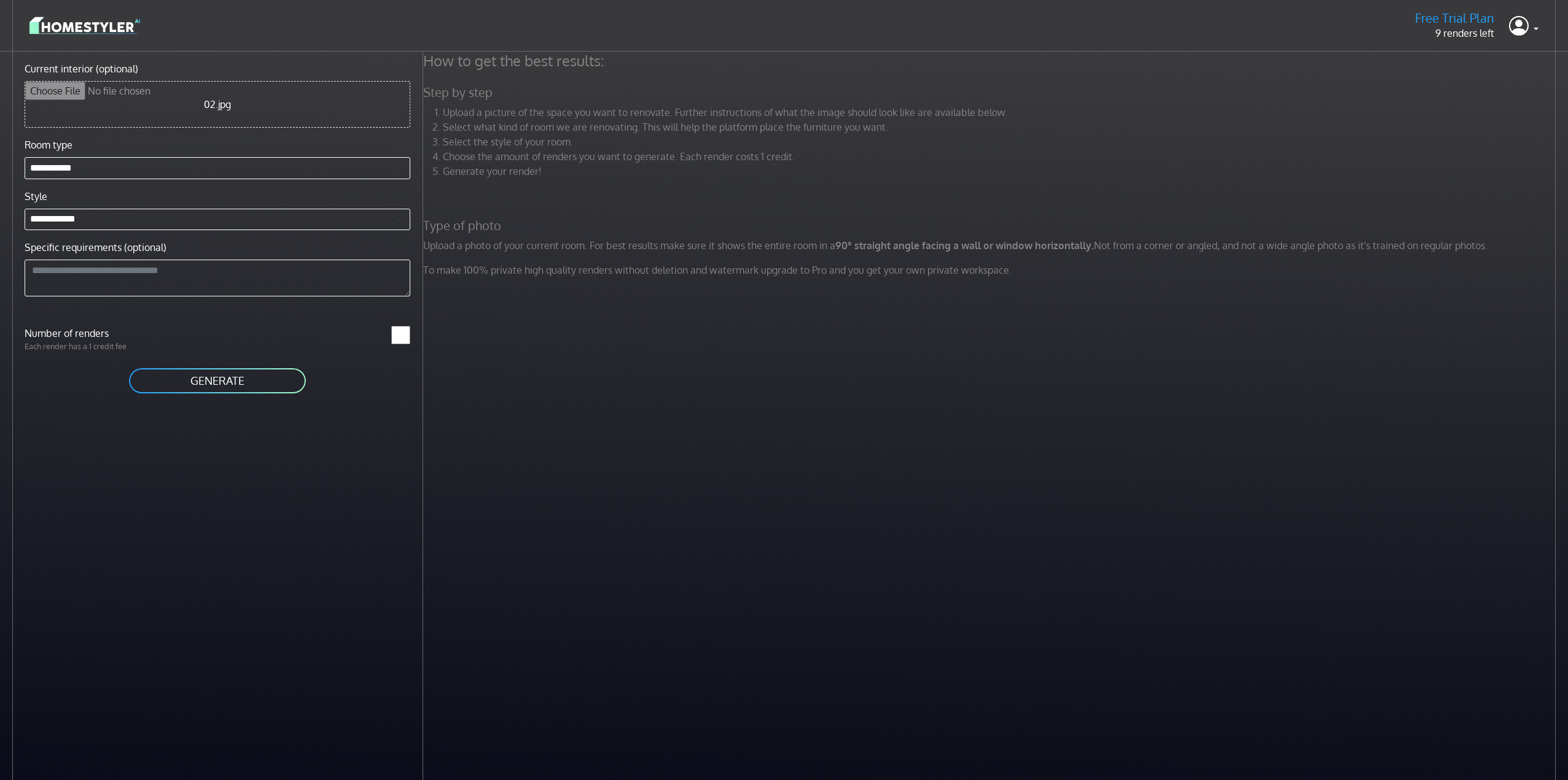
click at [405, 331] on input "*" at bounding box center [400, 335] width 19 height 18
type input "*"
click at [405, 331] on input "*" at bounding box center [400, 335] width 19 height 18
click at [268, 377] on button "GENERATE" at bounding box center [217, 381] width 179 height 27
